Goal: Transaction & Acquisition: Purchase product/service

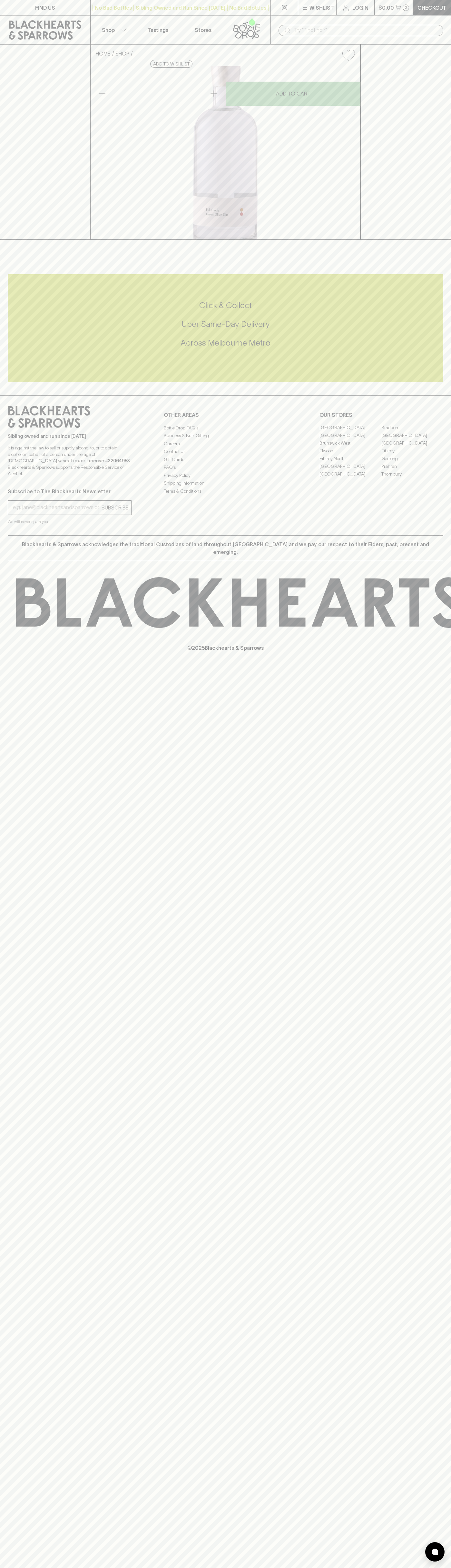
click at [55, 29] on icon at bounding box center [45, 29] width 81 height 19
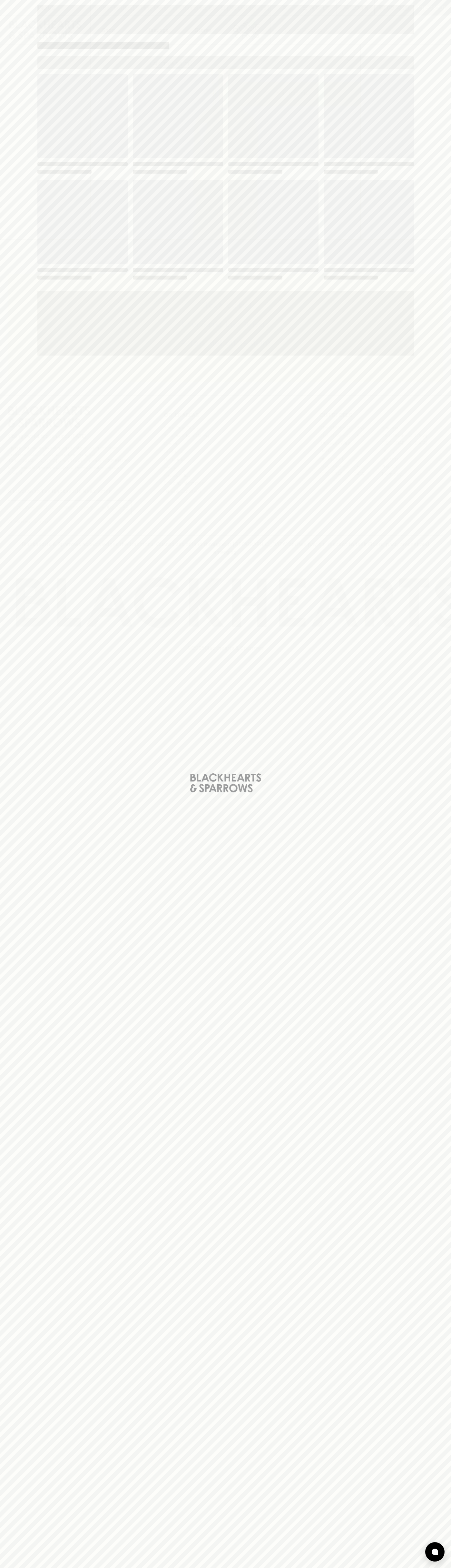
click at [94, 1568] on html "FIND US | No Bad Bottles | Sibling Owned and Run Since [DATE] | No Bad Bottles …" at bounding box center [226, 784] width 451 height 1568
click at [17, 938] on div "Loading" at bounding box center [226, 784] width 451 height 1568
